Goal: Check status: Check status

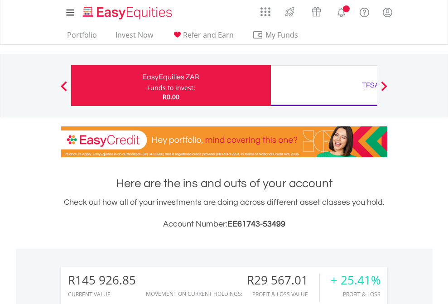
scroll to position [87, 142]
click at [147, 86] on div "Funds to invest:" at bounding box center [171, 87] width 48 height 9
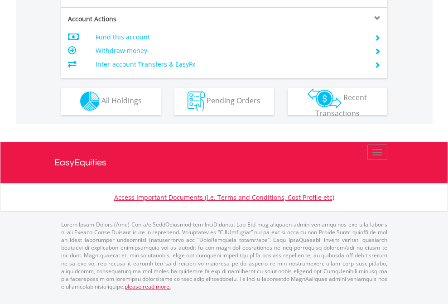
scroll to position [848, 0]
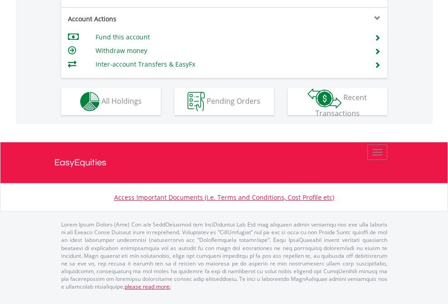
scroll to position [851, 0]
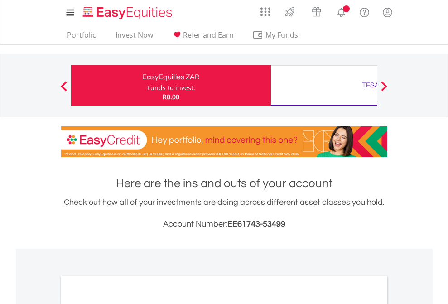
scroll to position [545, 0]
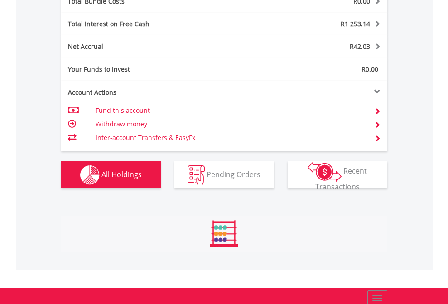
scroll to position [1063, 0]
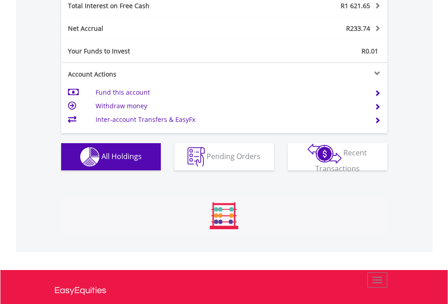
scroll to position [87, 142]
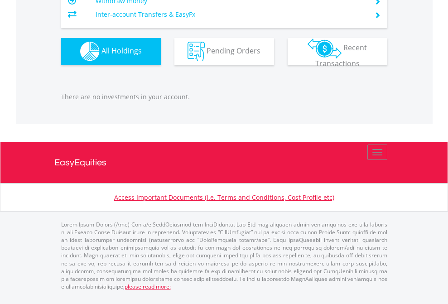
scroll to position [898, 0]
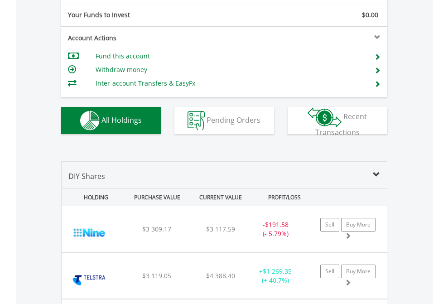
scroll to position [1008, 0]
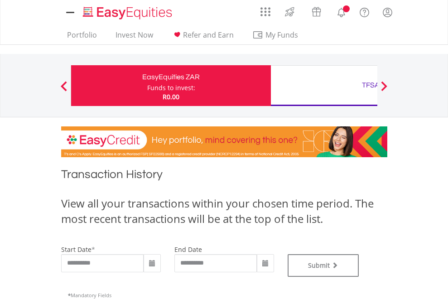
type input "**********"
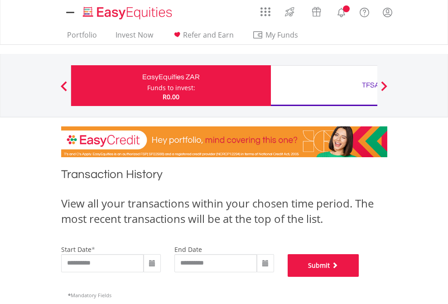
click at [360, 277] on button "Submit" at bounding box center [324, 265] width 72 height 23
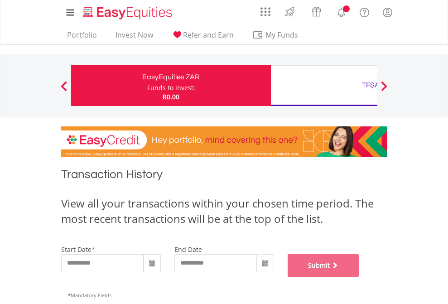
scroll to position [368, 0]
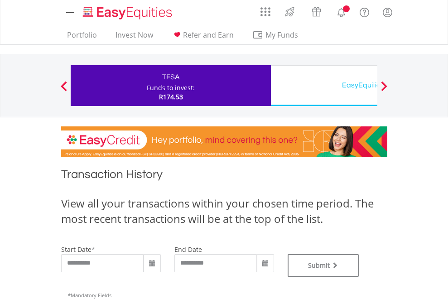
type input "**********"
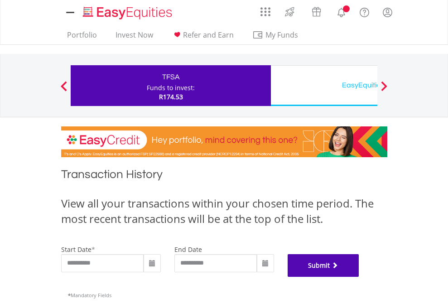
click at [360, 277] on button "Submit" at bounding box center [324, 265] width 72 height 23
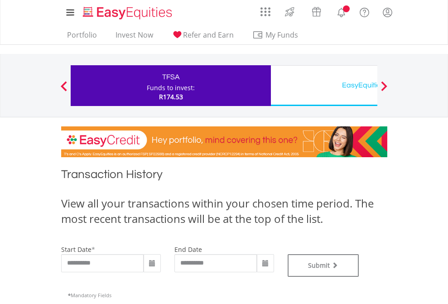
click at [324, 86] on div "EasyEquities USD" at bounding box center [371, 85] width 189 height 13
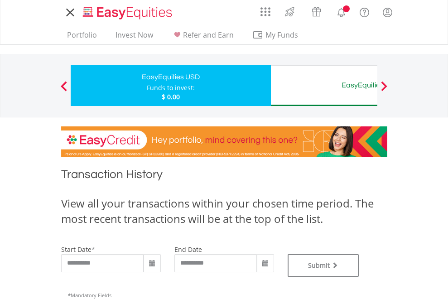
type input "**********"
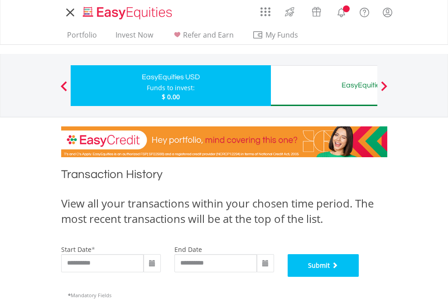
click at [360, 277] on button "Submit" at bounding box center [324, 265] width 72 height 23
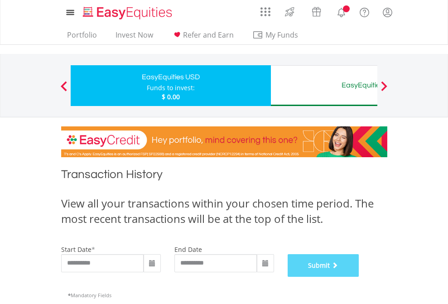
scroll to position [368, 0]
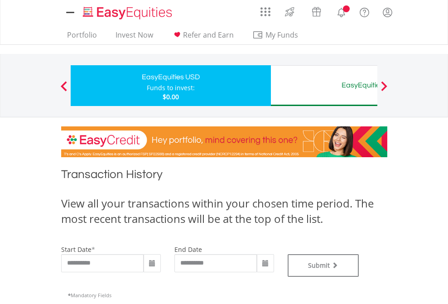
click at [324, 86] on div "EasyEquities AUD" at bounding box center [371, 85] width 189 height 13
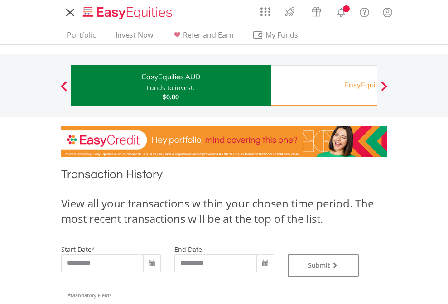
type input "**********"
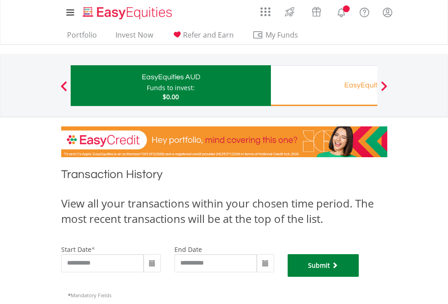
click at [360, 277] on button "Submit" at bounding box center [324, 265] width 72 height 23
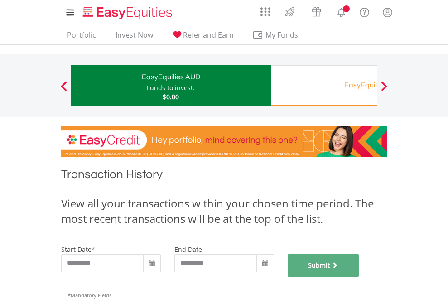
scroll to position [368, 0]
